Goal: Navigation & Orientation: Find specific page/section

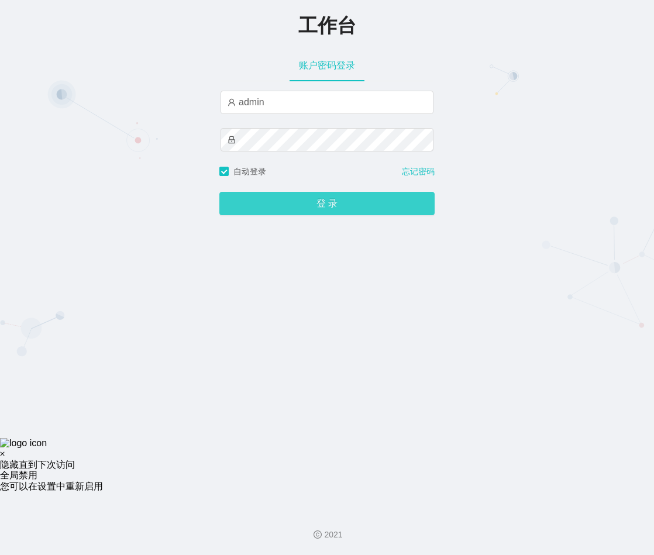
click at [292, 206] on button "登 录" at bounding box center [326, 203] width 215 height 23
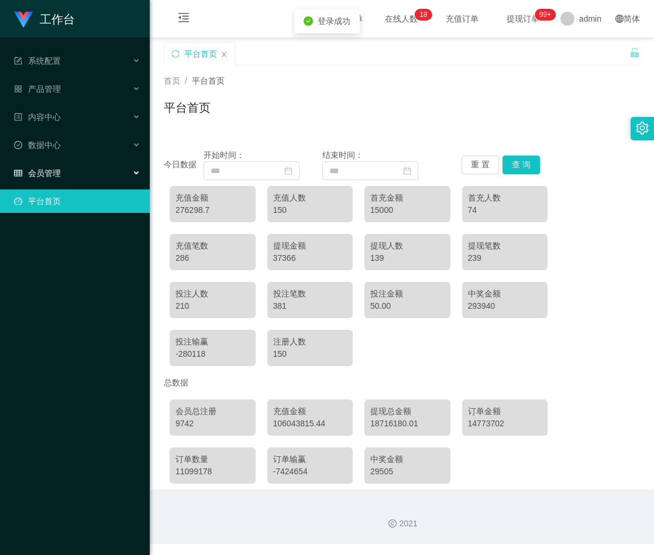
click at [50, 176] on span "会员管理" at bounding box center [37, 172] width 47 height 9
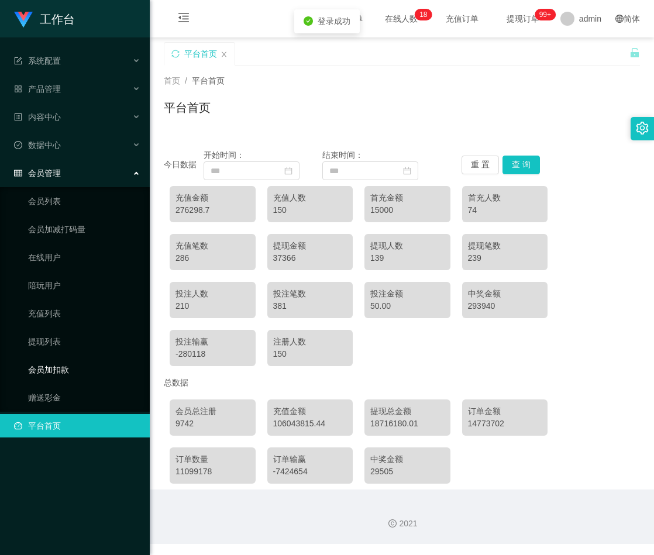
click at [54, 374] on link "会员加扣款" at bounding box center [84, 369] width 112 height 23
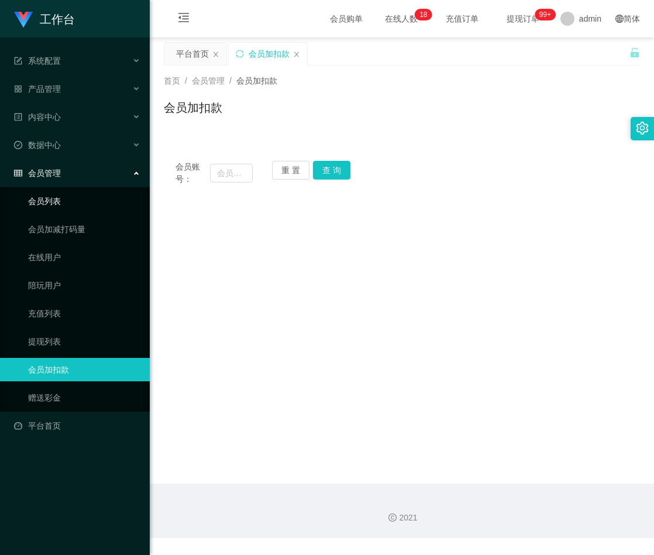
click at [60, 202] on link "会员列表" at bounding box center [84, 200] width 112 height 23
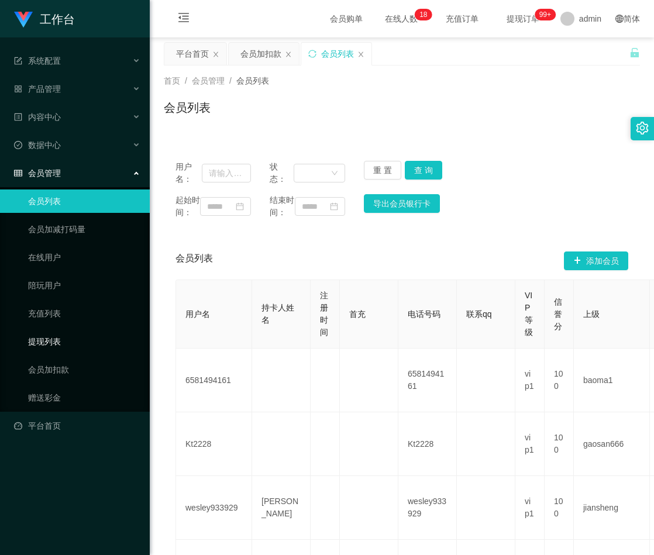
click at [49, 339] on link "提现列表" at bounding box center [84, 341] width 112 height 23
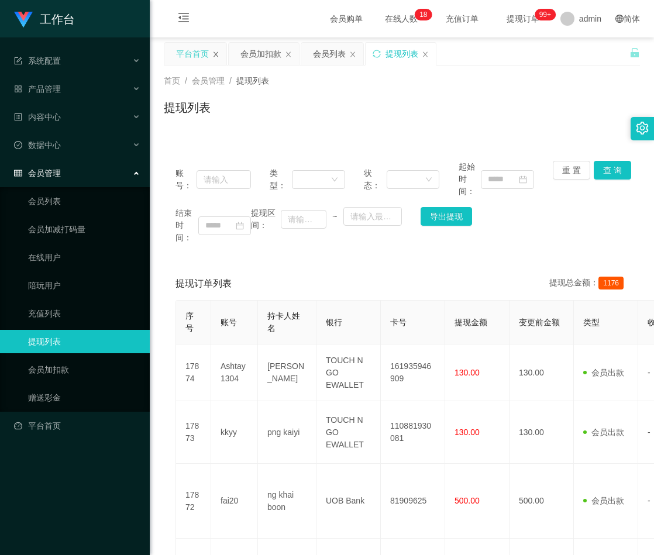
click at [217, 54] on icon "图标: close" at bounding box center [215, 54] width 7 height 7
